Goal: Navigation & Orientation: Go to known website

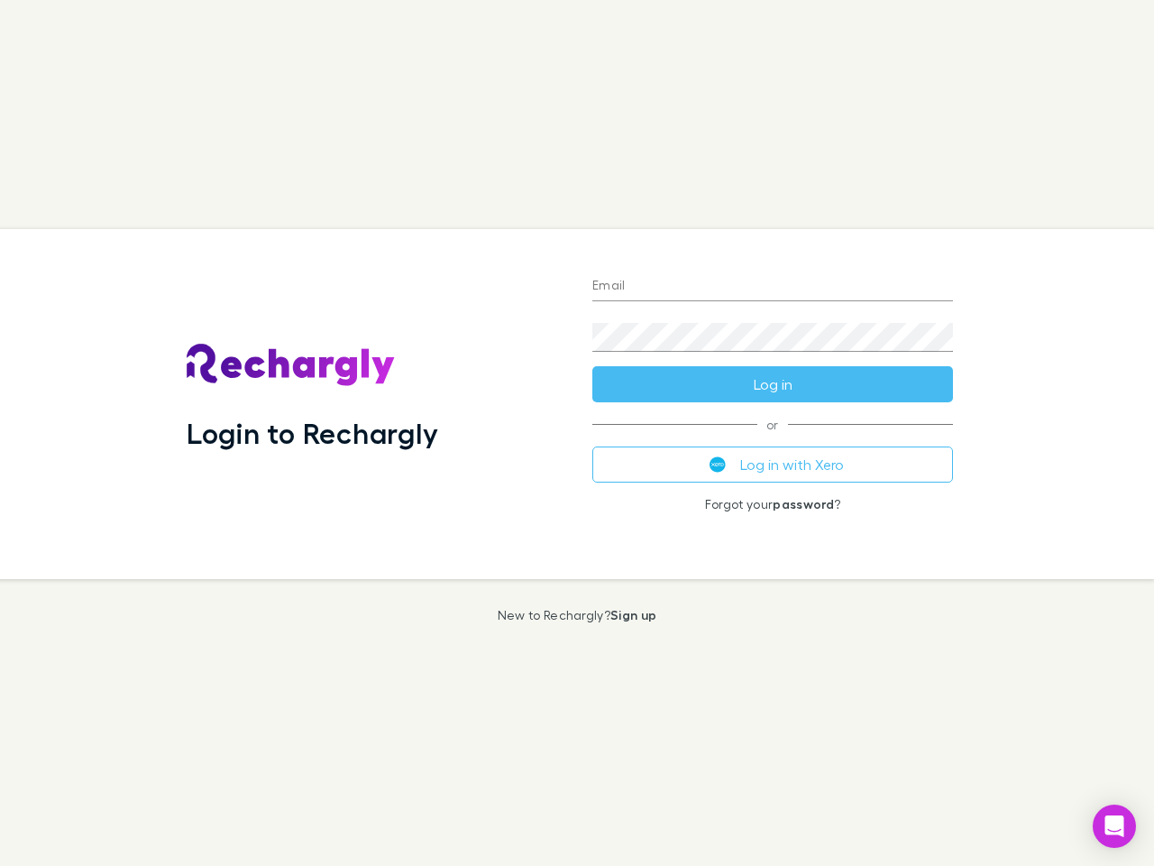
click at [577, 433] on div "Login to Rechargly" at bounding box center [375, 404] width 406 height 350
click at [773, 287] on input "Email" at bounding box center [772, 286] width 361 height 29
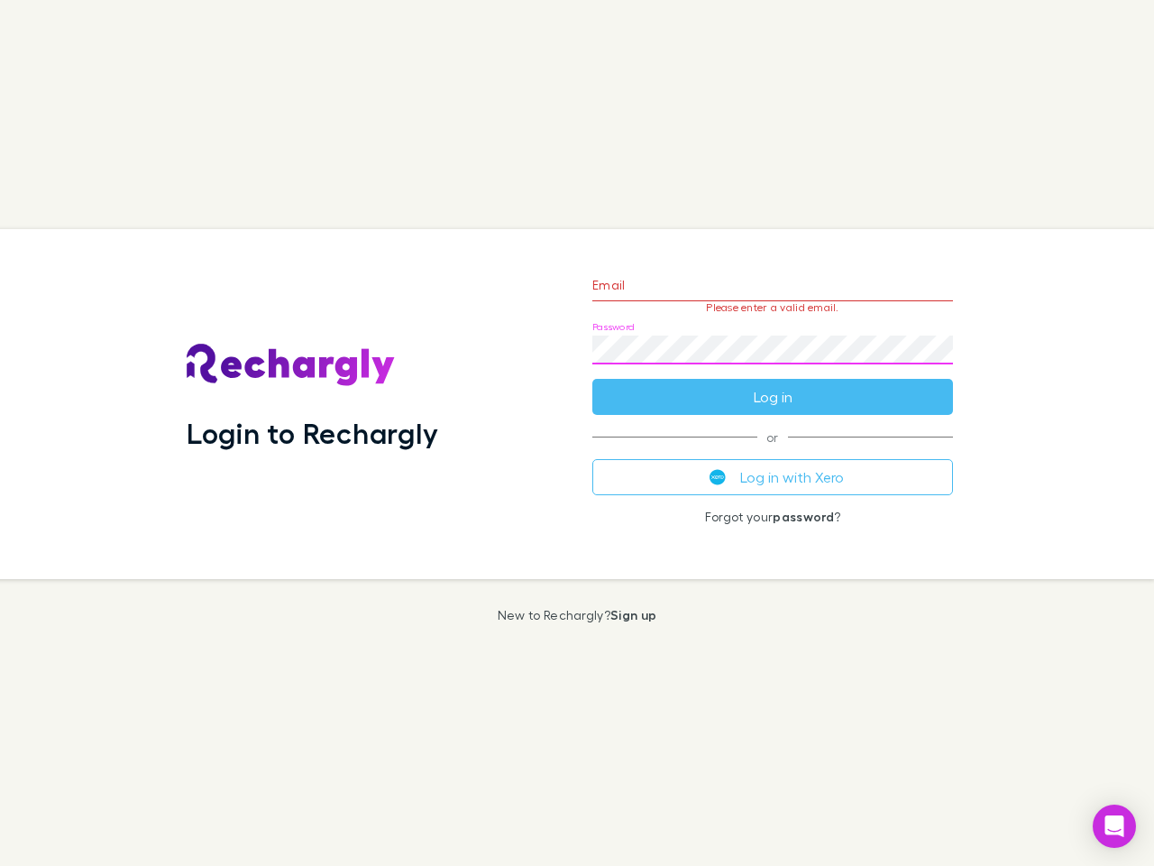
click at [773, 384] on form "Email Please enter a valid email. Password Log in" at bounding box center [772, 336] width 361 height 157
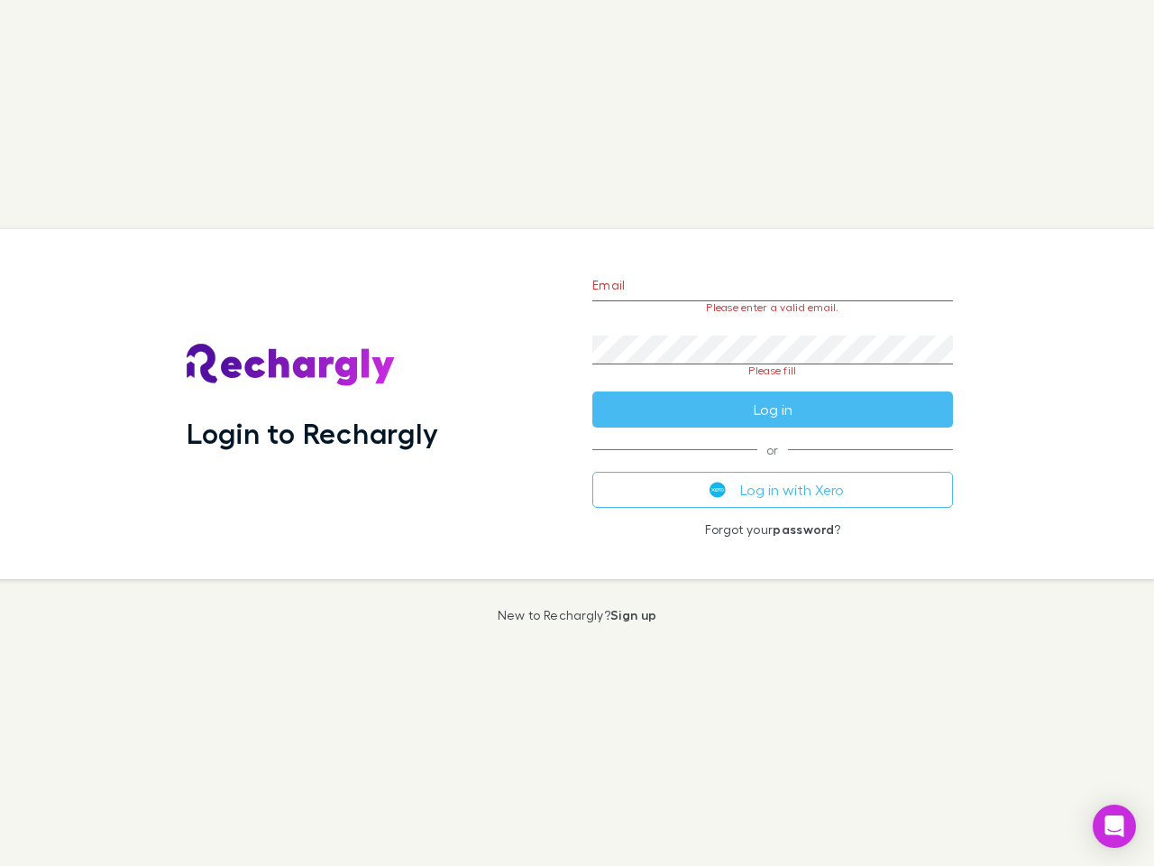
click at [773, 464] on div "Email Please enter a valid email. Password Please fill Log in or Log in with Xe…" at bounding box center [772, 404] width 389 height 350
click at [1114, 826] on icon "Open Intercom Messenger" at bounding box center [1114, 826] width 19 height 22
